Goal: Information Seeking & Learning: Learn about a topic

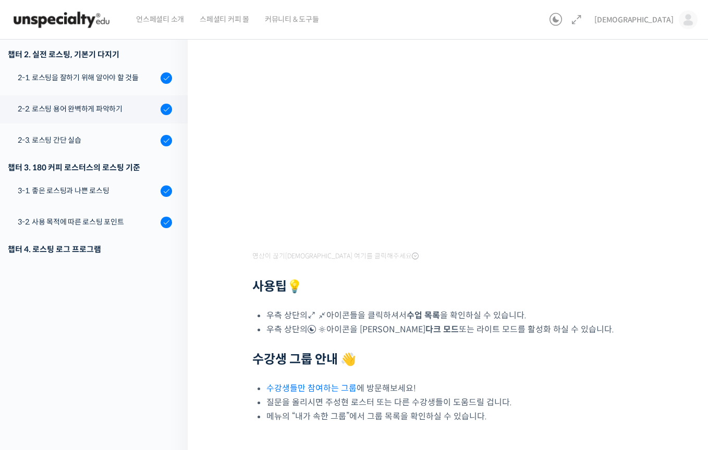
scroll to position [234, 0]
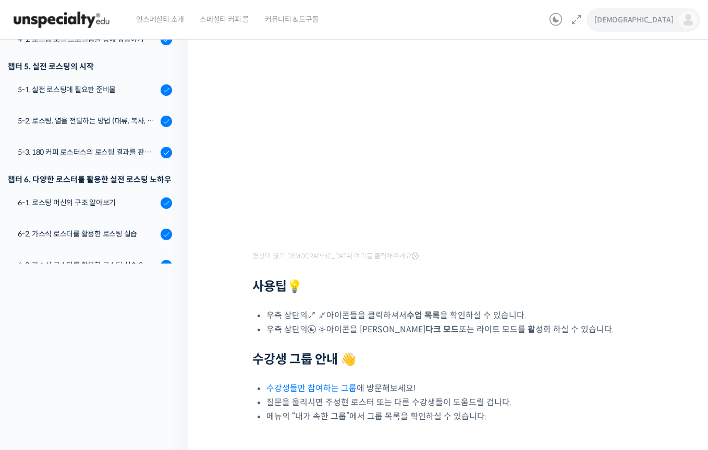
click at [684, 19] on img at bounding box center [688, 19] width 19 height 19
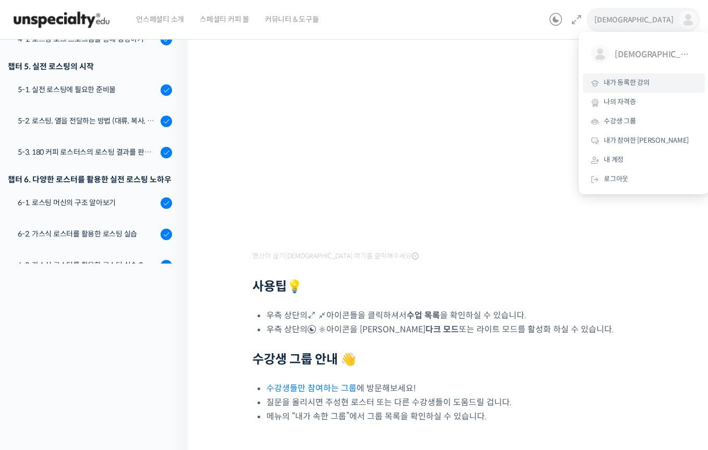
click at [629, 82] on span "내가 등록한 강의" at bounding box center [627, 82] width 46 height 9
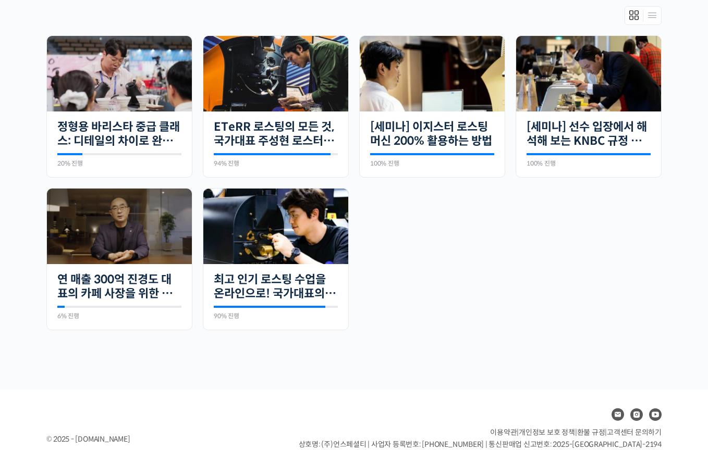
scroll to position [234, 0]
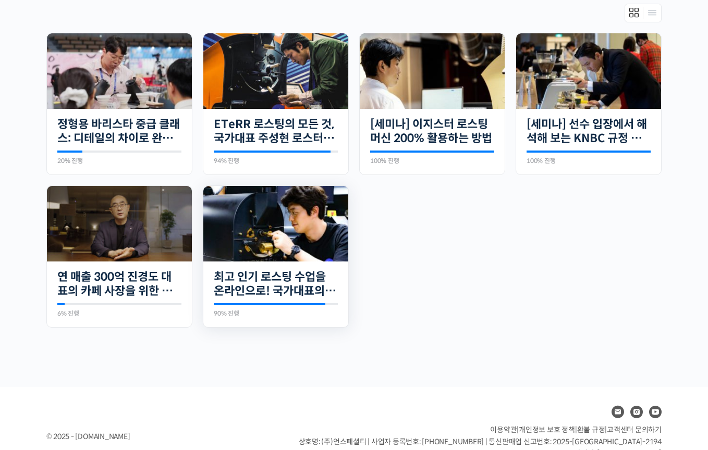
click at [224, 248] on img at bounding box center [275, 224] width 145 height 76
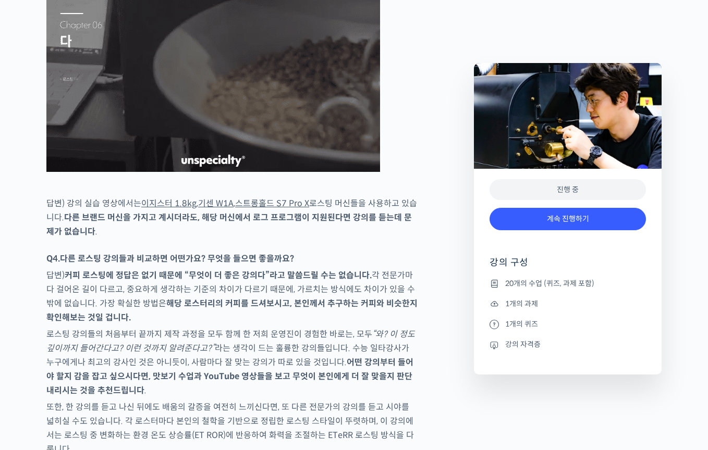
scroll to position [4371, 0]
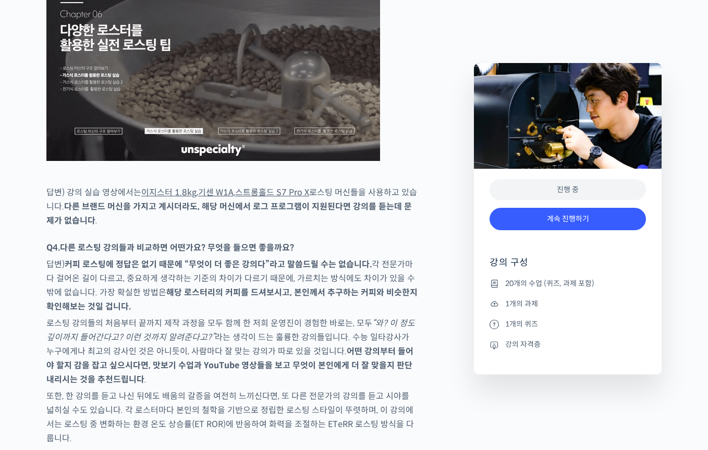
click at [326, 161] on img at bounding box center [213, 67] width 334 height 188
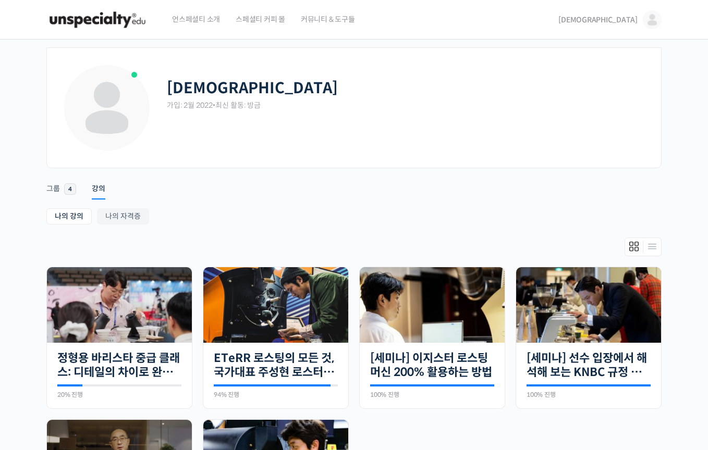
click at [187, 19] on span "언스페셜티 소개" at bounding box center [196, 19] width 48 height 40
click at [622, 21] on span "[DEMOGRAPHIC_DATA]" at bounding box center [597, 19] width 79 height 9
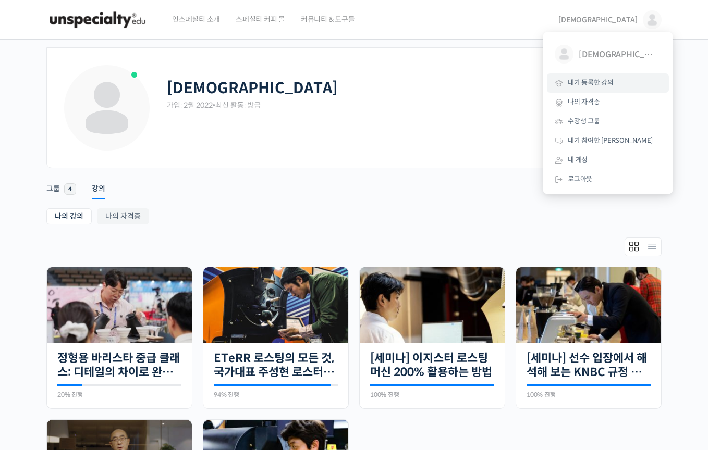
click at [195, 22] on span "언스페셜티 소개" at bounding box center [196, 19] width 48 height 40
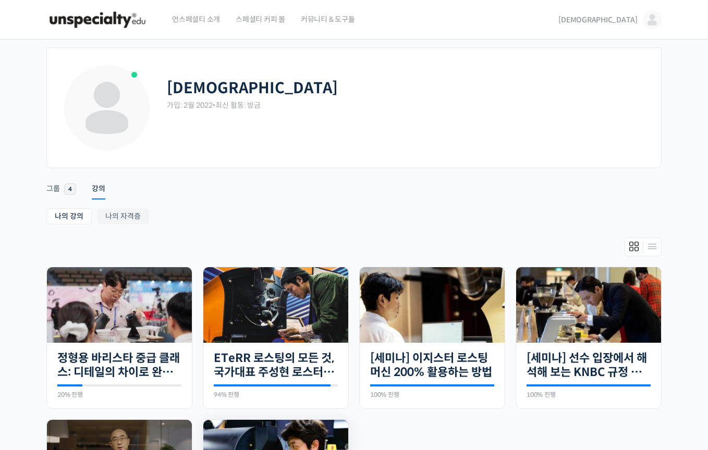
click at [267, 438] on img at bounding box center [275, 458] width 145 height 76
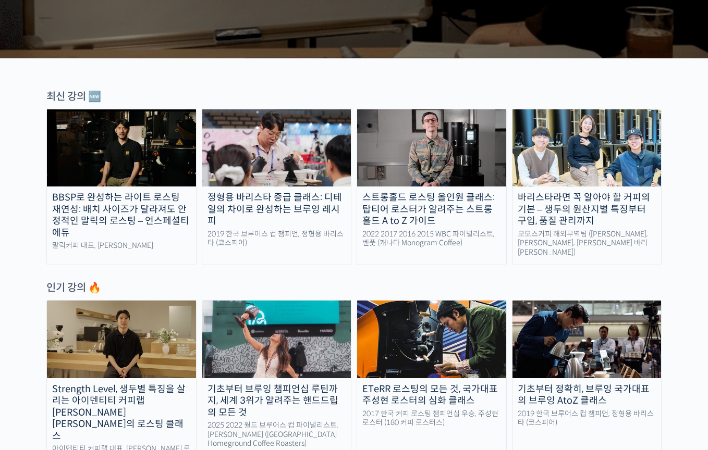
scroll to position [293, 0]
click at [423, 143] on img at bounding box center [431, 147] width 149 height 77
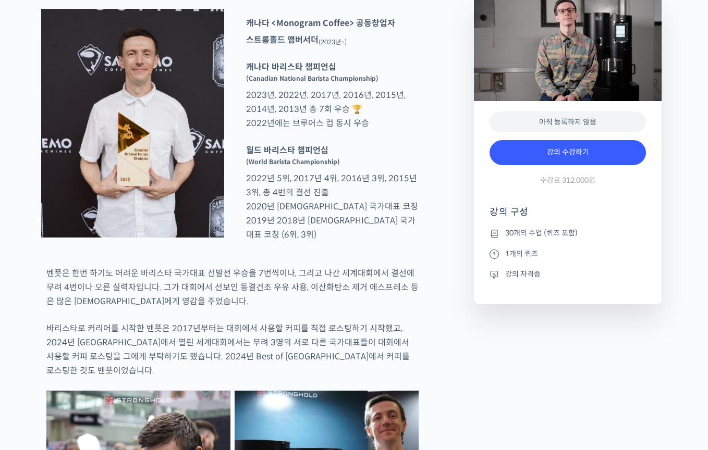
scroll to position [595, 0]
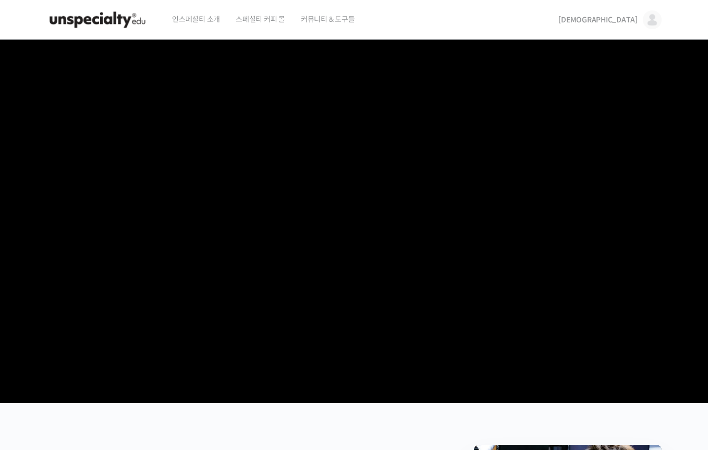
click at [357, 250] on video at bounding box center [353, 220] width 615 height 360
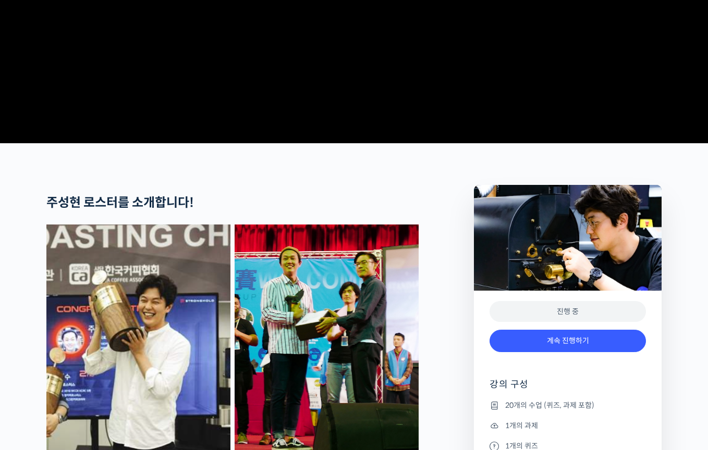
scroll to position [413, 0]
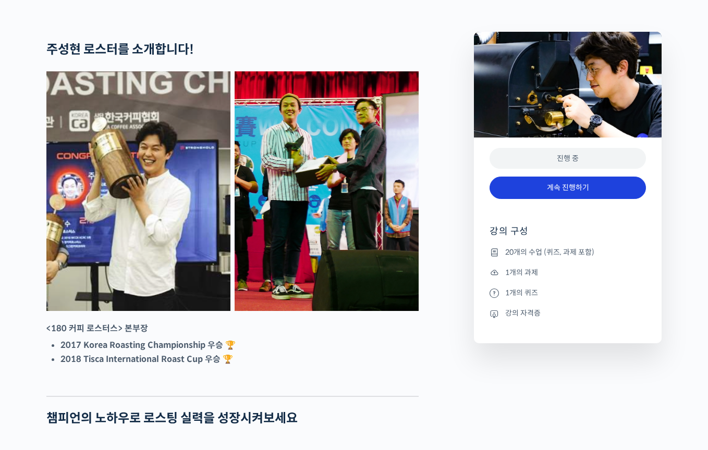
click at [607, 199] on link "계속 진행하기" at bounding box center [567, 188] width 156 height 22
click at [601, 199] on link "계속 진행하기" at bounding box center [567, 188] width 156 height 22
